Goal: Find specific page/section: Find specific page/section

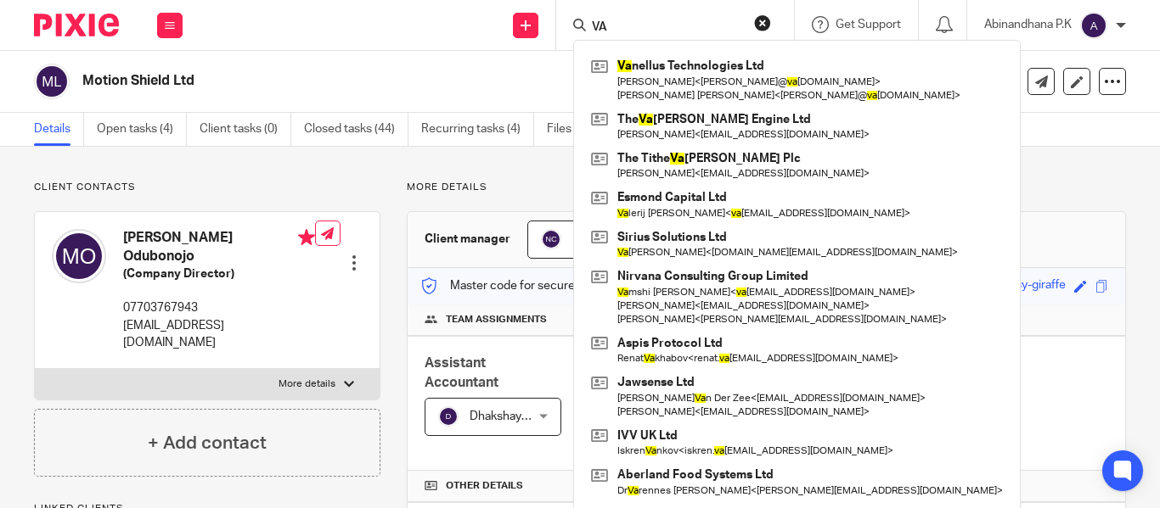
type input "V"
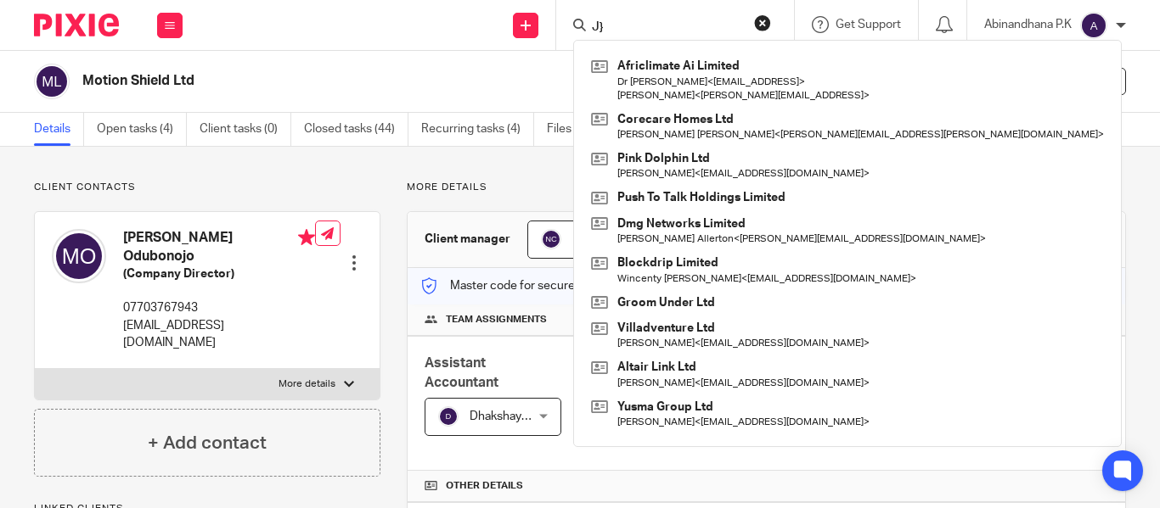
type input "J"
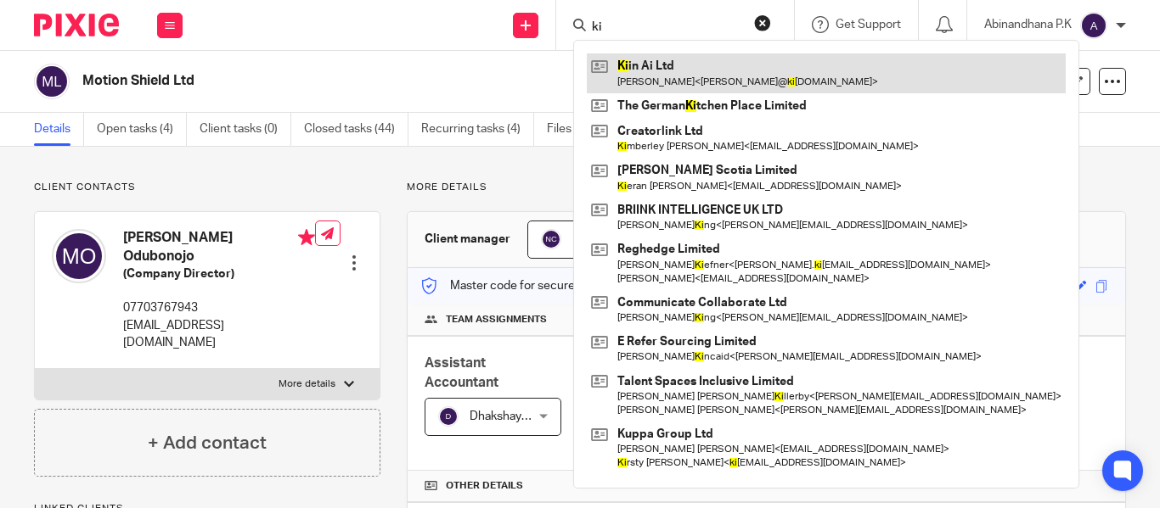
type input "ki"
click at [643, 61] on link at bounding box center [826, 72] width 479 height 39
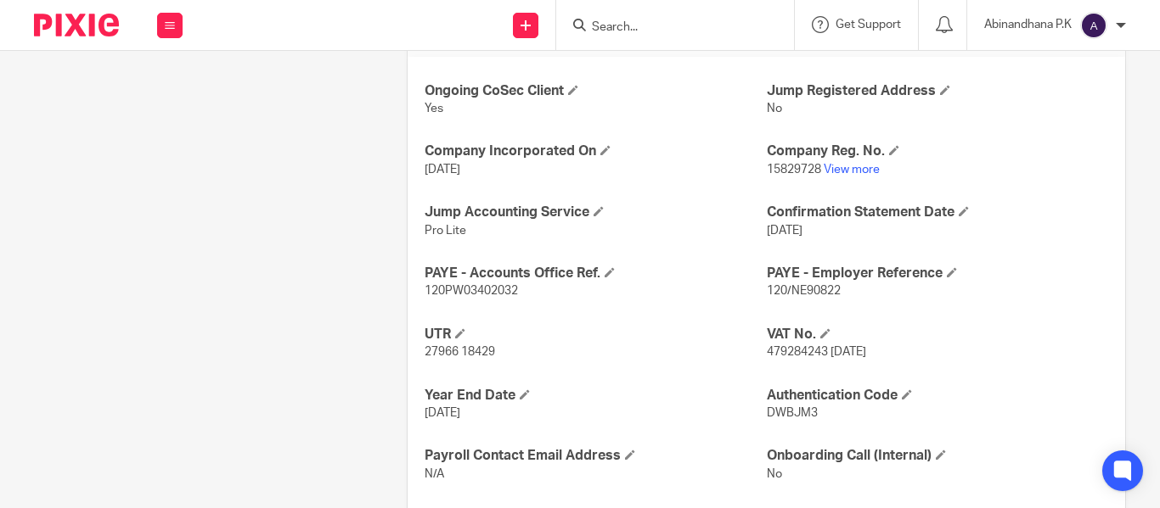
scroll to position [617, 0]
drag, startPoint x: 828, startPoint y: 353, endPoint x: 883, endPoint y: 356, distance: 55.2
click at [866, 356] on span "479284243 [DATE]" at bounding box center [815, 351] width 99 height 12
drag, startPoint x: 897, startPoint y: 354, endPoint x: 826, endPoint y: 351, distance: 71.3
click at [826, 351] on p "479284243 [DATE]" at bounding box center [936, 350] width 341 height 17
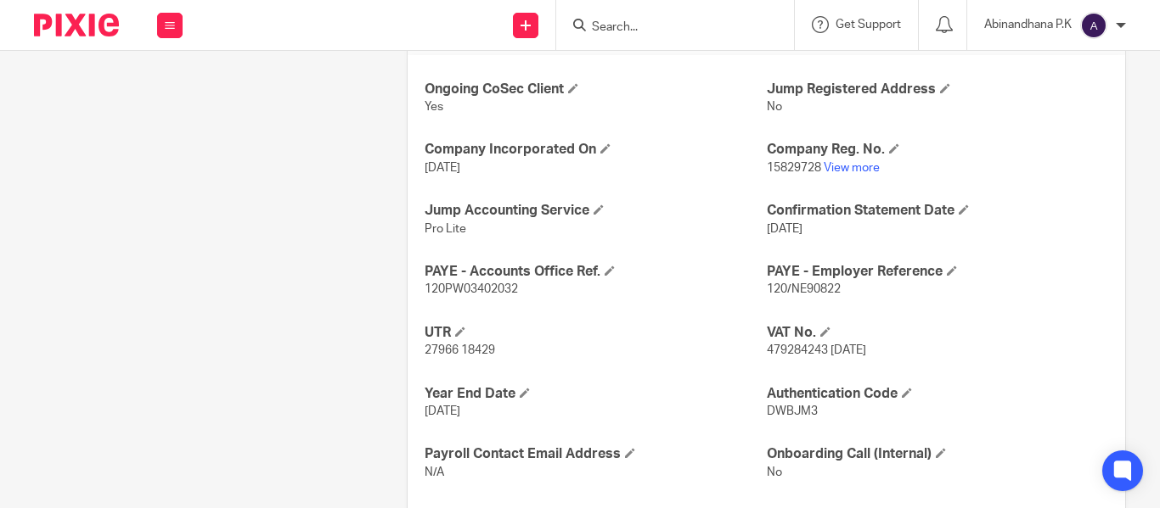
drag, startPoint x: 826, startPoint y: 351, endPoint x: 849, endPoint y: 381, distance: 37.5
click at [849, 381] on div "Ongoing CoSec Client Yes Jump Registered Address No Company Incorporated On [DA…" at bounding box center [765, 311] width 717 height 513
